Goal: Task Accomplishment & Management: Complete application form

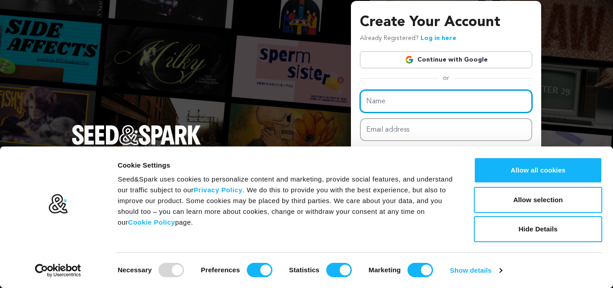
click at [439, 98] on input "Name" at bounding box center [446, 101] width 172 height 23
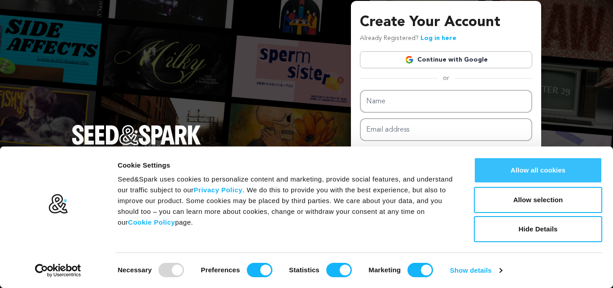
click at [490, 172] on button "Allow all cookies" at bounding box center [538, 170] width 128 height 26
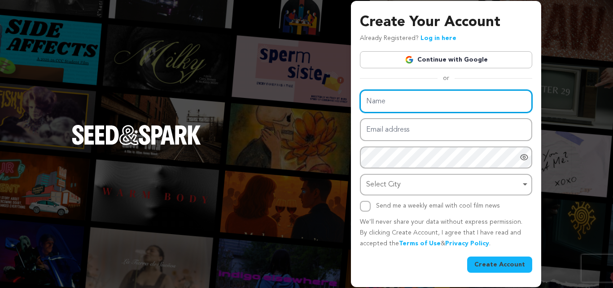
click at [449, 105] on input "Name" at bounding box center [446, 101] width 172 height 23
type input "Sycamore NG"
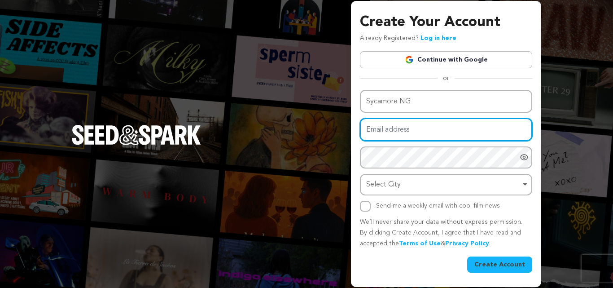
click at [453, 136] on input "Email address" at bounding box center [446, 129] width 172 height 23
type input "[EMAIL_ADDRESS][DOMAIN_NAME]"
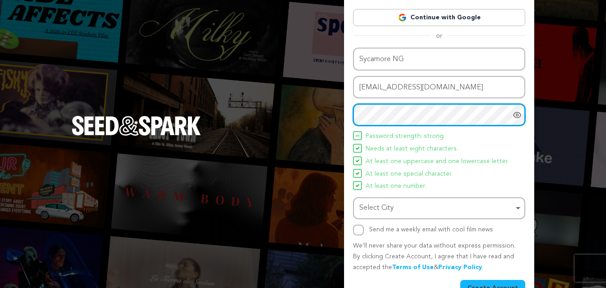
scroll to position [45, 0]
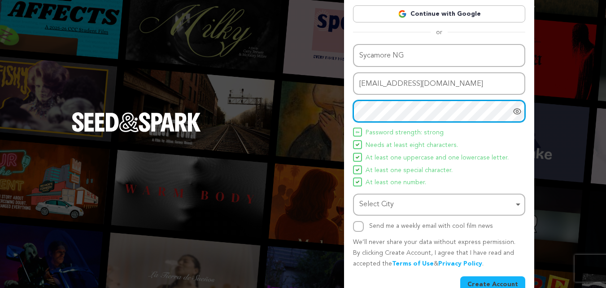
click at [383, 209] on div "Select City Remove item" at bounding box center [436, 204] width 154 height 13
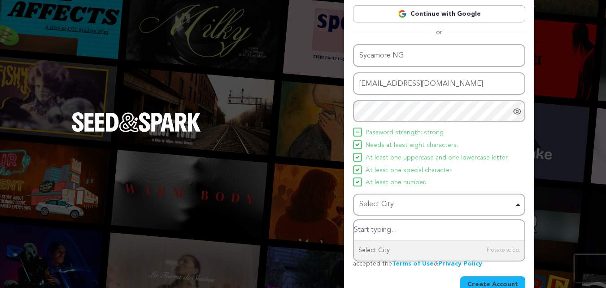
click at [384, 230] on input "Select City" at bounding box center [439, 230] width 170 height 20
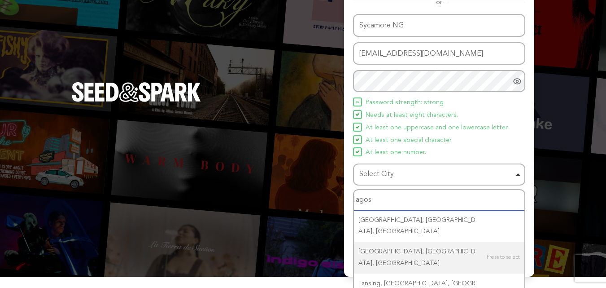
scroll to position [79, 0]
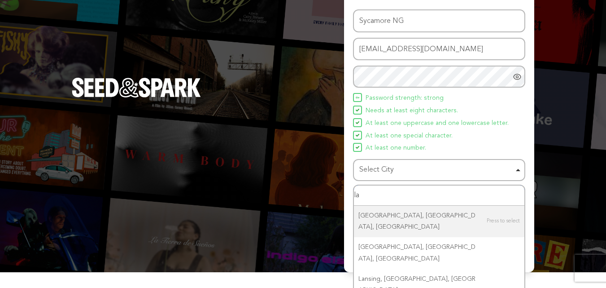
type input "l"
type input "niger"
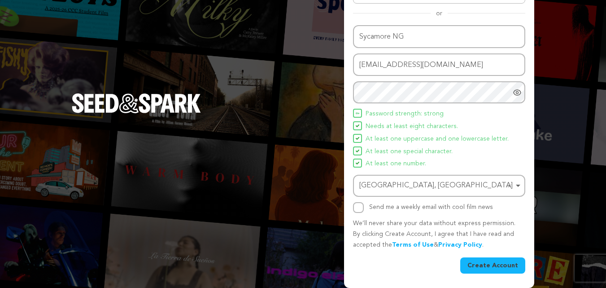
scroll to position [64, 0]
click at [484, 266] on button "Create Account" at bounding box center [492, 265] width 65 height 16
